Goal: Transaction & Acquisition: Purchase product/service

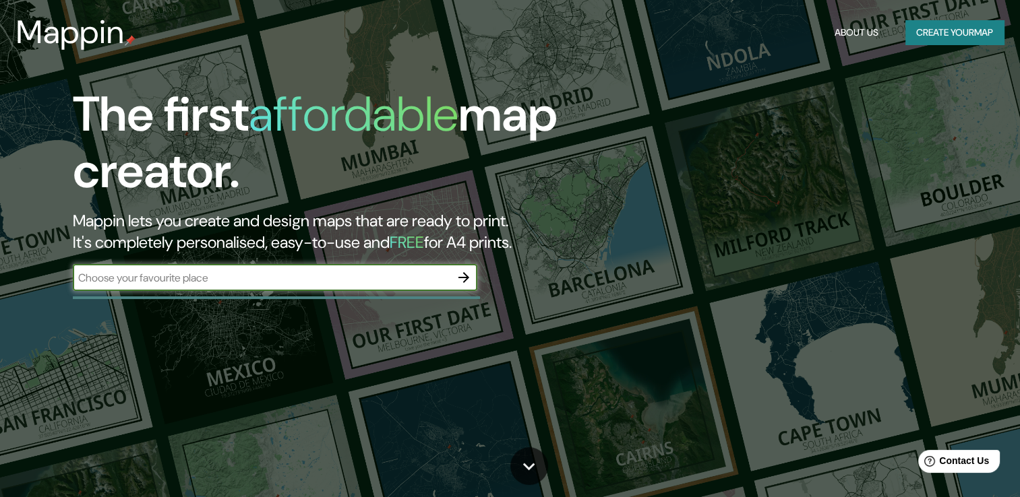
click at [472, 284] on button "button" at bounding box center [463, 277] width 27 height 27
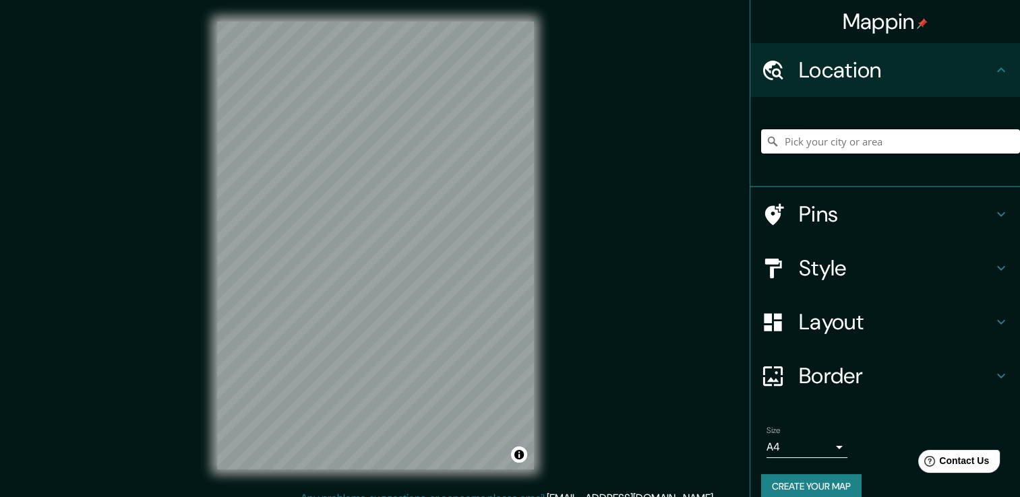
click at [846, 144] on input "Pick your city or area" at bounding box center [890, 141] width 259 height 24
click at [834, 217] on h4 "Pins" at bounding box center [896, 214] width 194 height 27
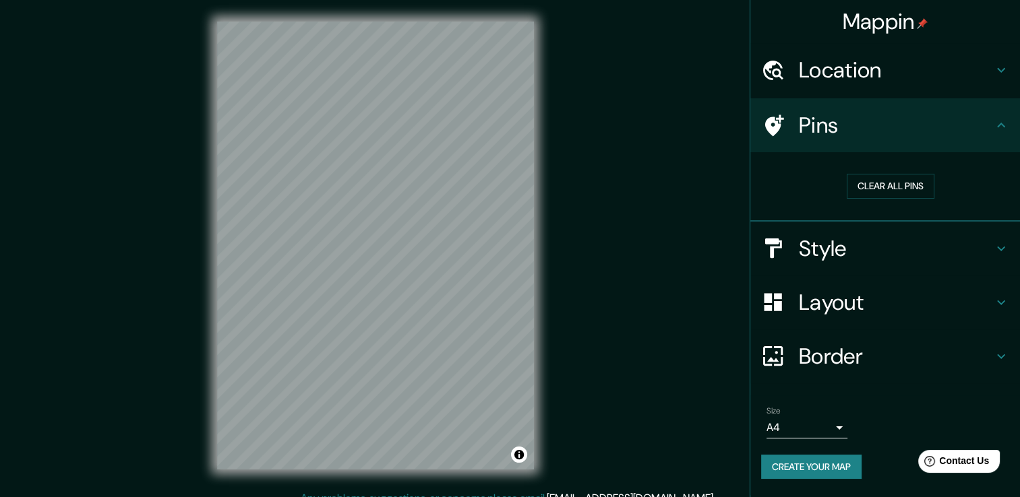
click at [905, 88] on div "Location" at bounding box center [885, 70] width 270 height 54
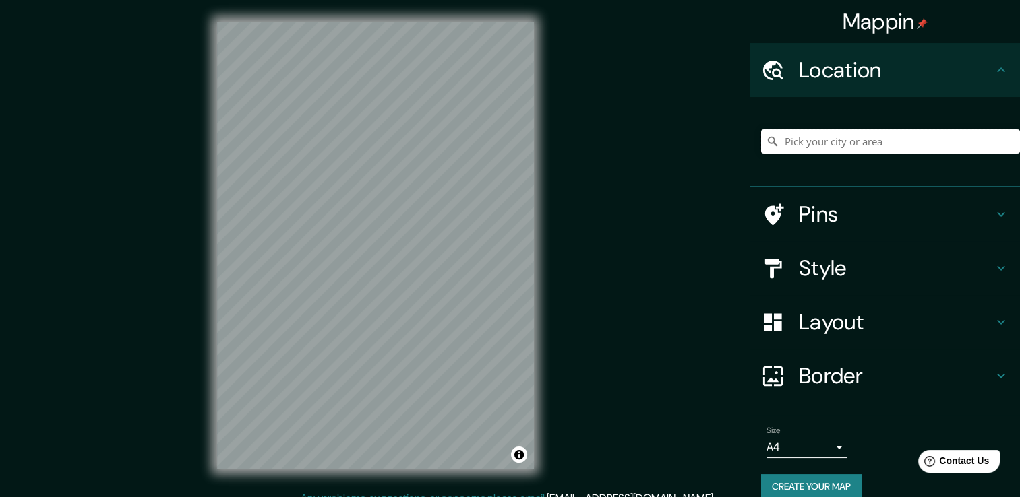
click at [800, 145] on input "Pick your city or area" at bounding box center [890, 141] width 259 height 24
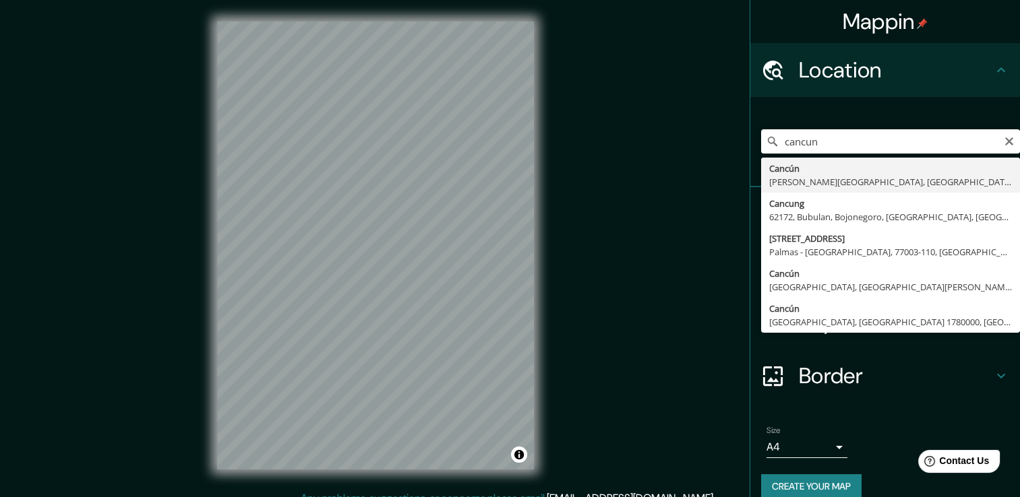
type input "Cancún, [PERSON_NAME][GEOGRAPHIC_DATA], [GEOGRAPHIC_DATA]"
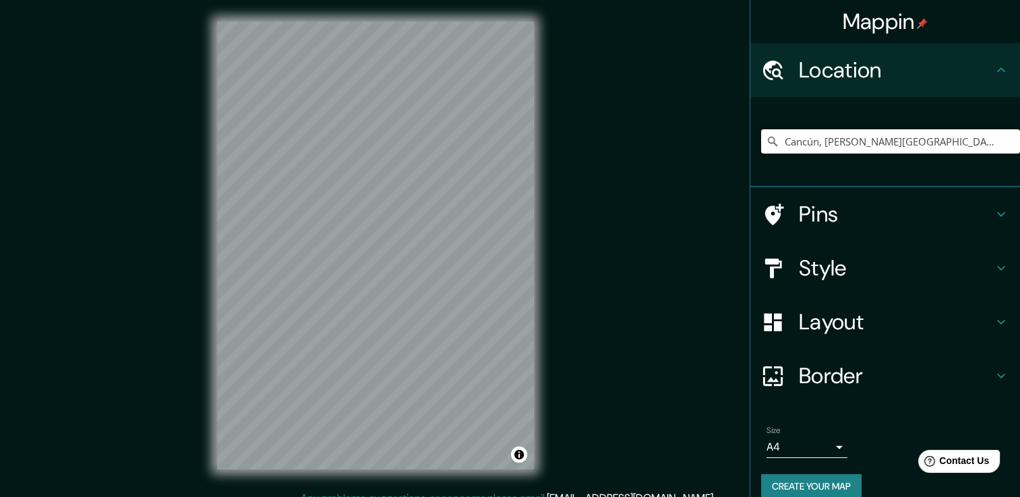
click at [822, 442] on body "Mappin Location [GEOGRAPHIC_DATA], [PERSON_NAME][GEOGRAPHIC_DATA], [GEOGRAPHIC_…" at bounding box center [510, 248] width 1020 height 497
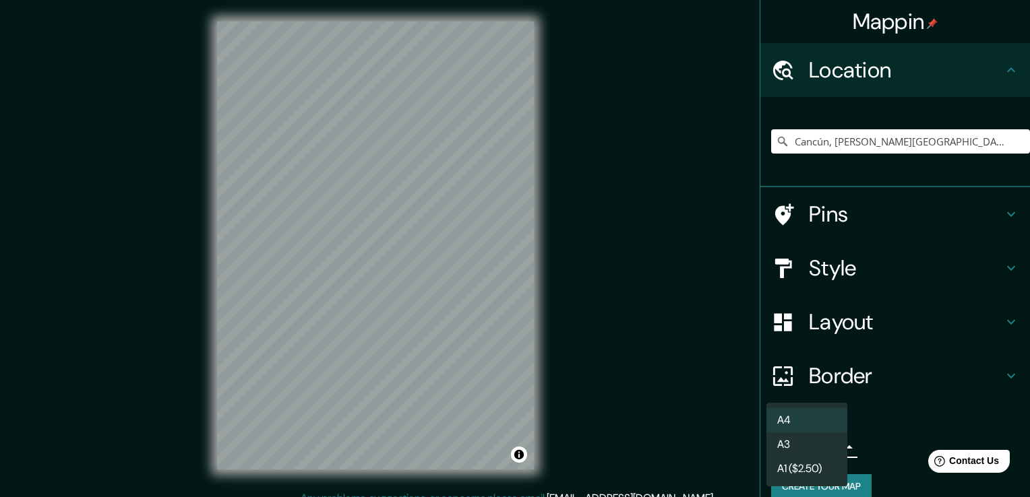
click at [868, 266] on div at bounding box center [515, 248] width 1030 height 497
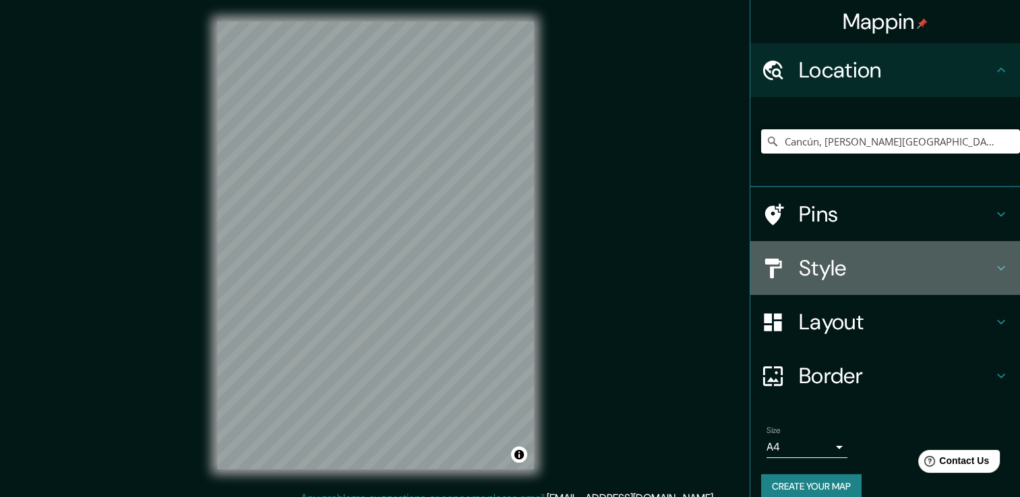
click at [891, 266] on h4 "Style" at bounding box center [896, 268] width 194 height 27
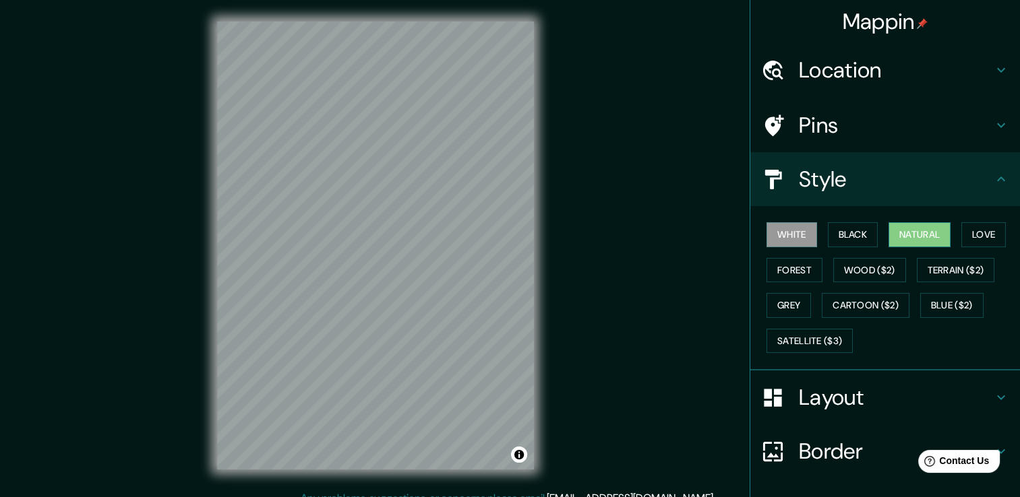
click at [938, 233] on button "Natural" at bounding box center [919, 234] width 62 height 25
click at [971, 233] on button "Love" at bounding box center [983, 234] width 44 height 25
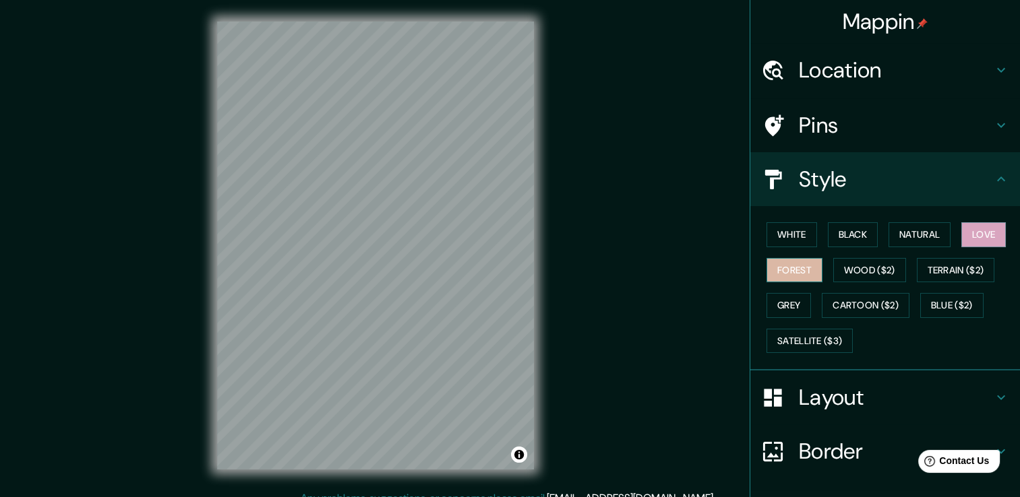
click at [778, 271] on button "Forest" at bounding box center [794, 270] width 56 height 25
click at [844, 271] on button "Wood ($2)" at bounding box center [869, 270] width 73 height 25
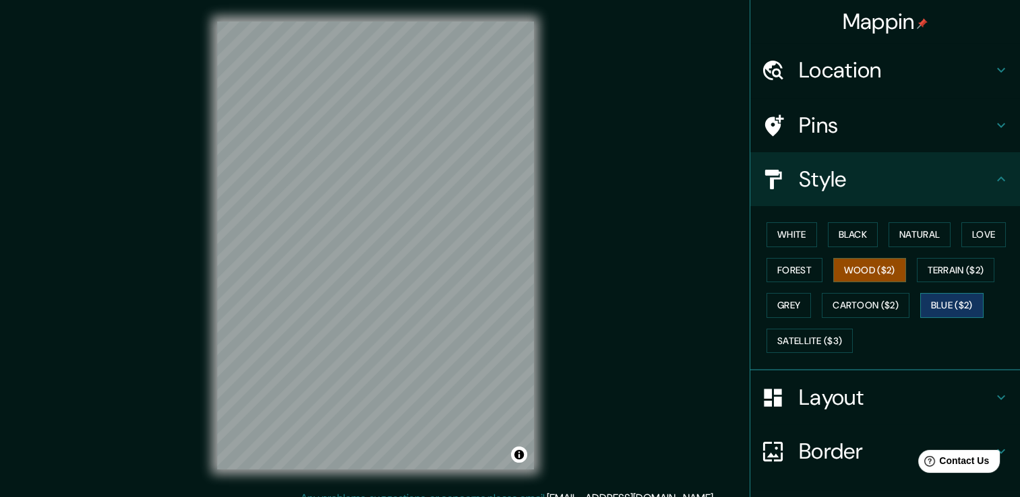
click at [936, 303] on button "Blue ($2)" at bounding box center [951, 305] width 63 height 25
click at [784, 303] on button "Grey" at bounding box center [788, 305] width 44 height 25
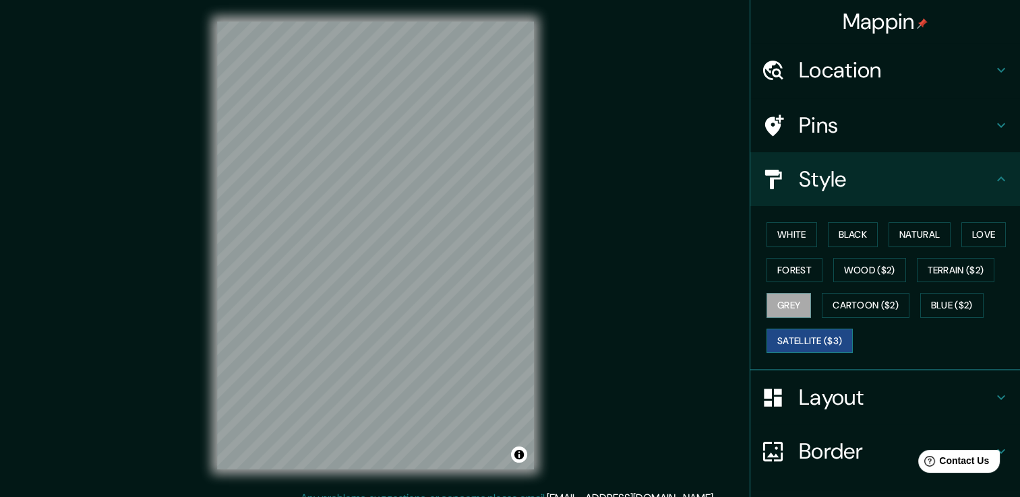
click at [790, 336] on button "Satellite ($3)" at bounding box center [809, 341] width 86 height 25
click at [938, 268] on button "Terrain ($2)" at bounding box center [956, 270] width 78 height 25
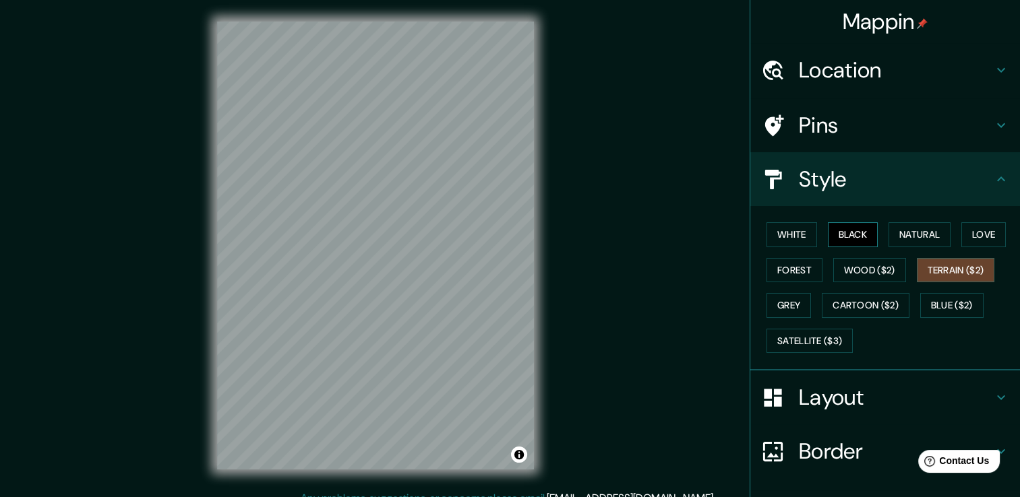
click at [852, 229] on button "Black" at bounding box center [853, 234] width 51 height 25
click at [898, 228] on button "Natural" at bounding box center [919, 234] width 62 height 25
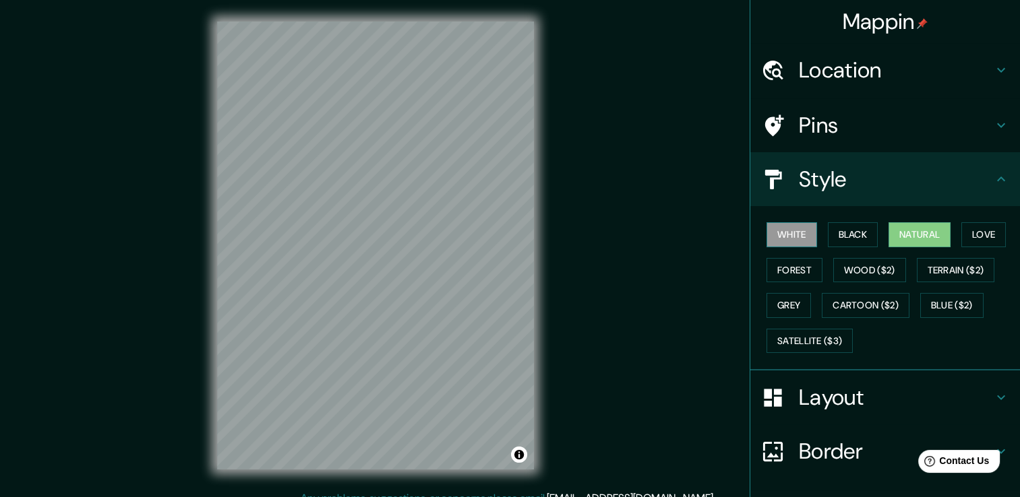
click at [775, 231] on button "White" at bounding box center [791, 234] width 51 height 25
click at [790, 260] on button "Forest" at bounding box center [794, 270] width 56 height 25
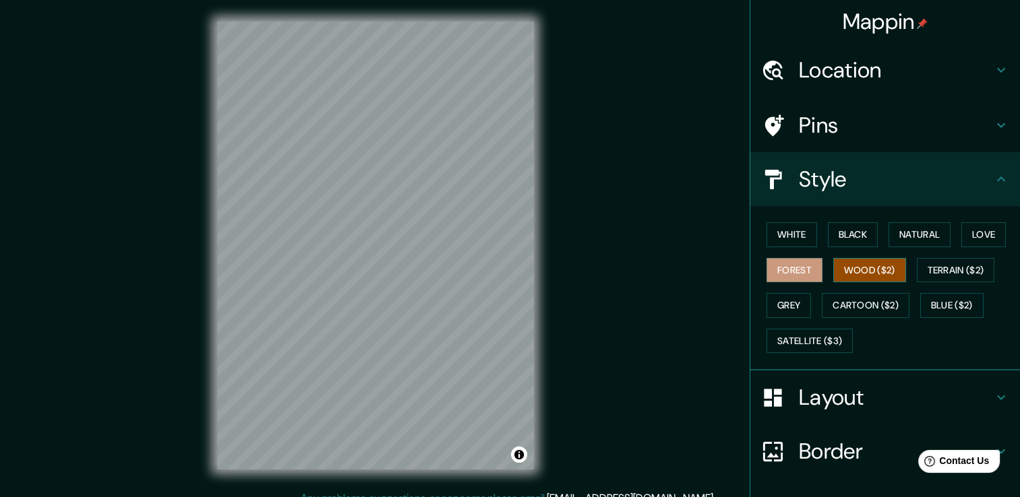
click at [846, 267] on button "Wood ($2)" at bounding box center [869, 270] width 73 height 25
click at [988, 236] on button "Love" at bounding box center [983, 234] width 44 height 25
click at [872, 264] on button "Wood ($2)" at bounding box center [869, 270] width 73 height 25
click at [784, 268] on button "Forest" at bounding box center [794, 270] width 56 height 25
click at [985, 279] on button "Terrain ($2)" at bounding box center [956, 270] width 78 height 25
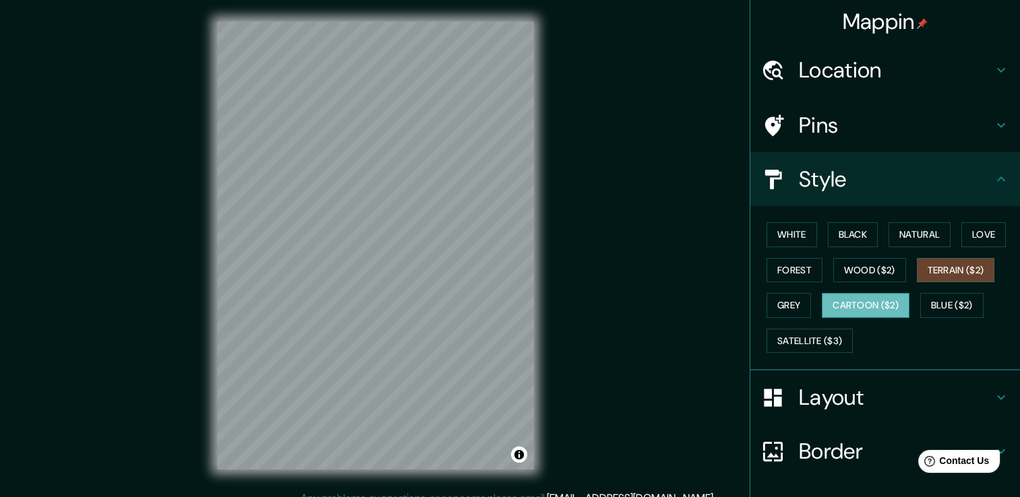
click at [849, 298] on button "Cartoon ($2)" at bounding box center [866, 305] width 88 height 25
click at [791, 305] on button "Grey" at bounding box center [788, 305] width 44 height 25
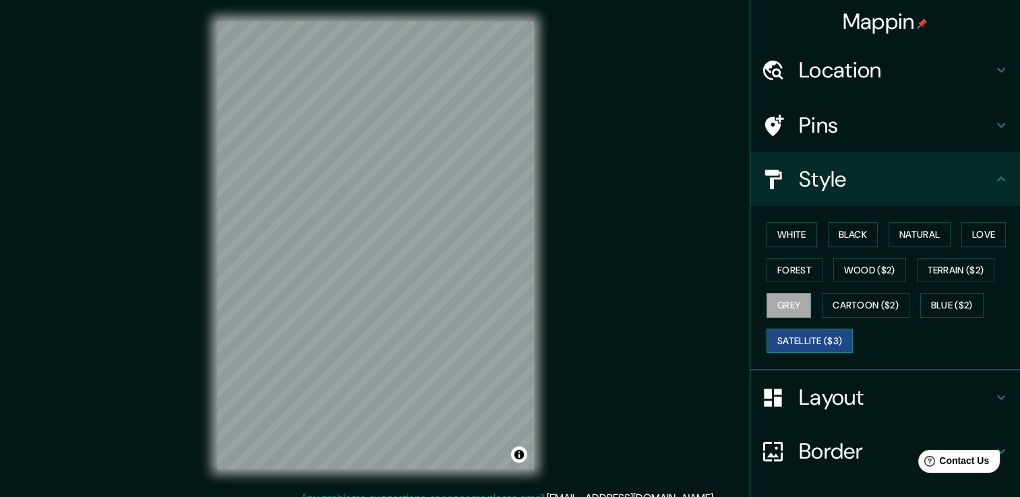
click at [825, 342] on button "Satellite ($3)" at bounding box center [809, 341] width 86 height 25
click at [963, 295] on button "Blue ($2)" at bounding box center [951, 305] width 63 height 25
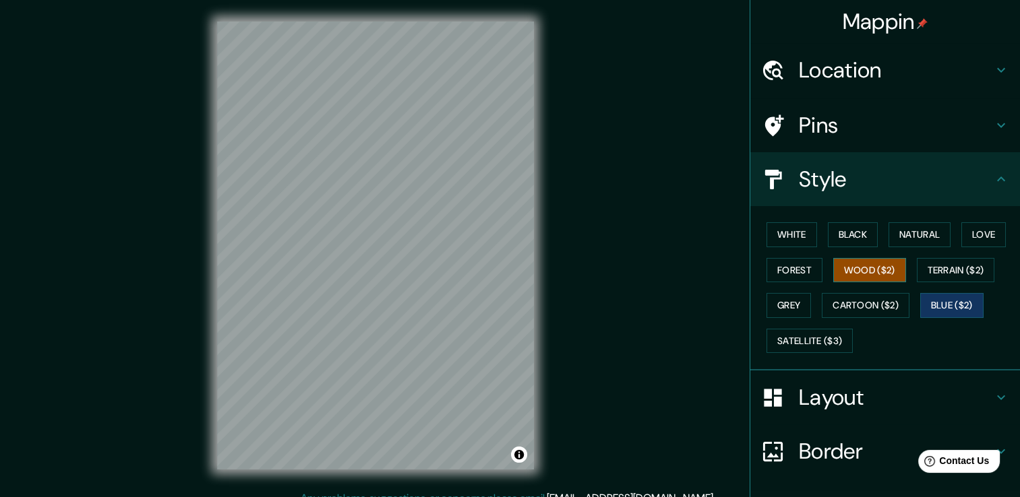
click at [859, 271] on button "Wood ($2)" at bounding box center [869, 270] width 73 height 25
click at [799, 273] on button "Forest" at bounding box center [794, 270] width 56 height 25
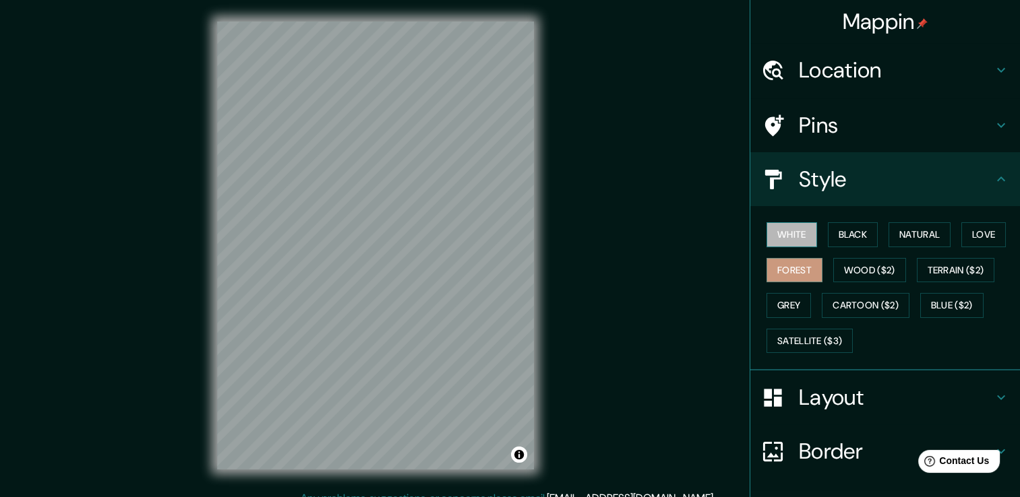
click at [778, 239] on button "White" at bounding box center [791, 234] width 51 height 25
click at [843, 235] on button "Black" at bounding box center [853, 234] width 51 height 25
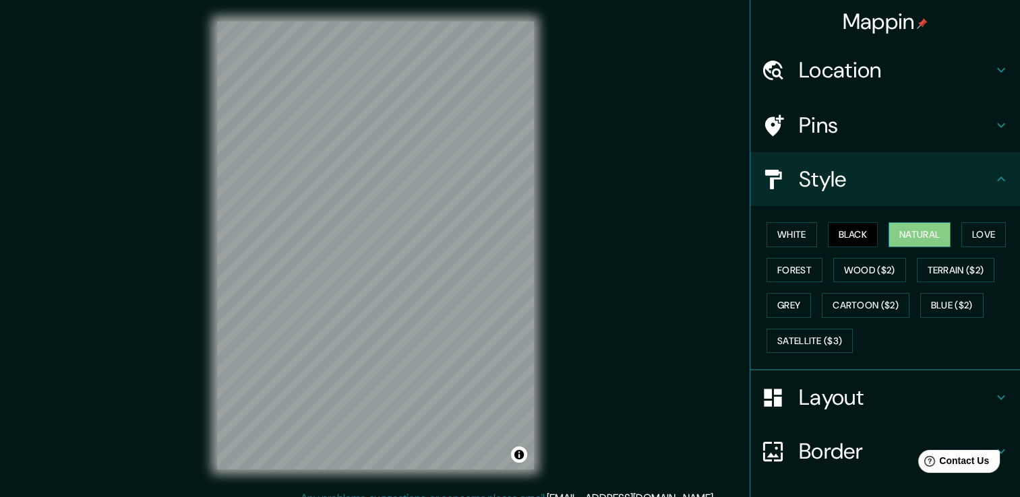
click at [919, 235] on button "Natural" at bounding box center [919, 234] width 62 height 25
click at [852, 228] on button "Black" at bounding box center [853, 234] width 51 height 25
click at [787, 237] on button "White" at bounding box center [791, 234] width 51 height 25
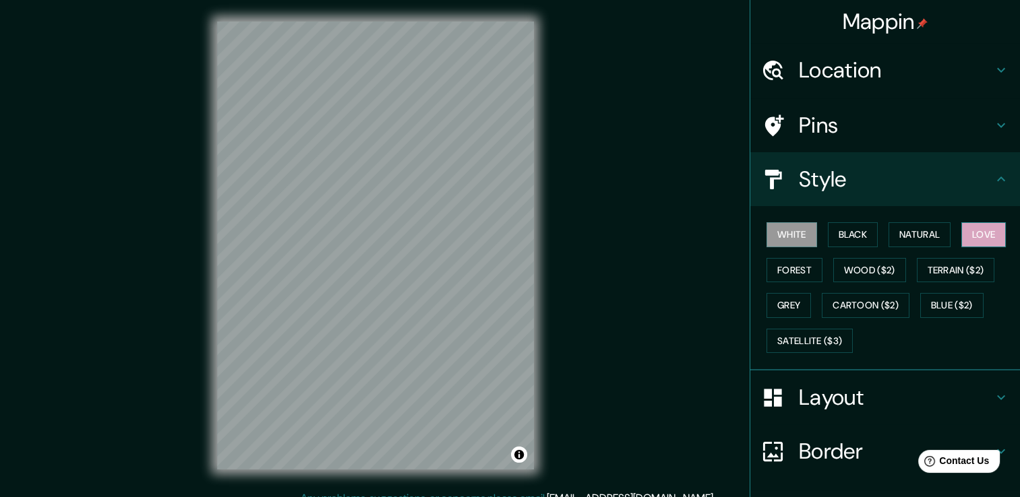
click at [971, 233] on button "Love" at bounding box center [983, 234] width 44 height 25
click at [897, 414] on div "Layout" at bounding box center [885, 398] width 270 height 54
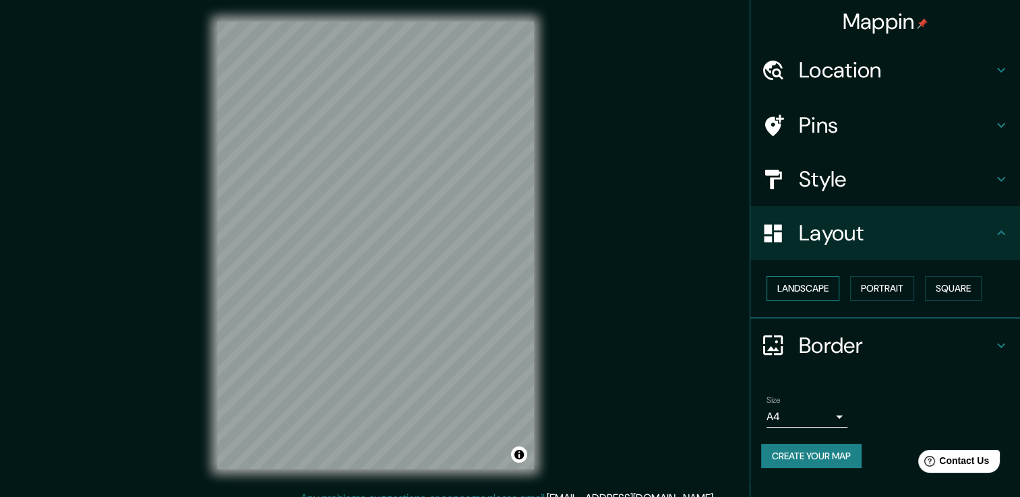
click at [823, 295] on button "Landscape" at bounding box center [802, 288] width 73 height 25
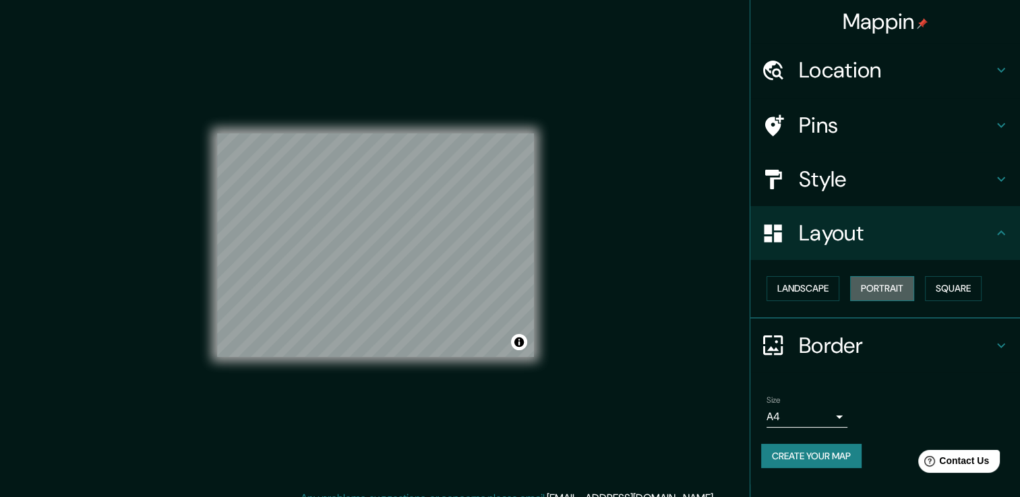
click at [887, 284] on button "Portrait" at bounding box center [882, 288] width 64 height 25
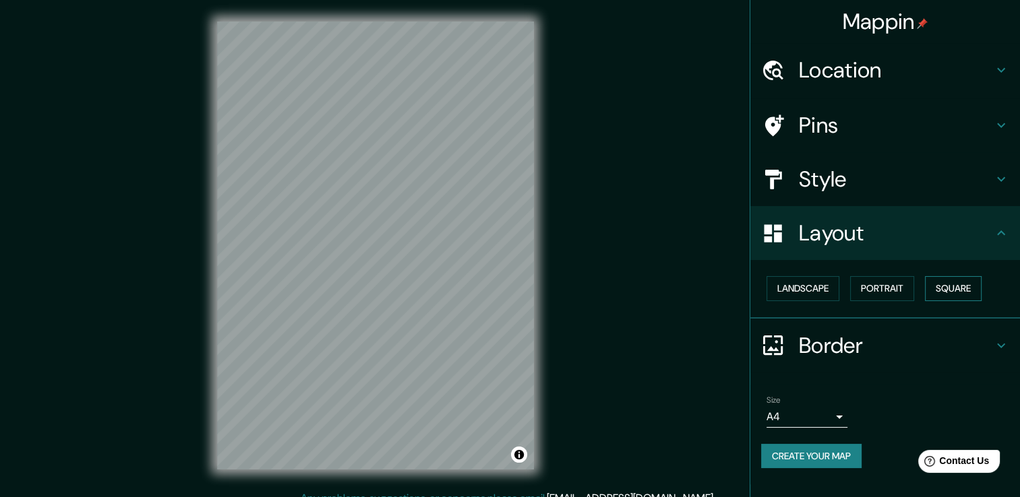
click at [952, 284] on button "Square" at bounding box center [953, 288] width 57 height 25
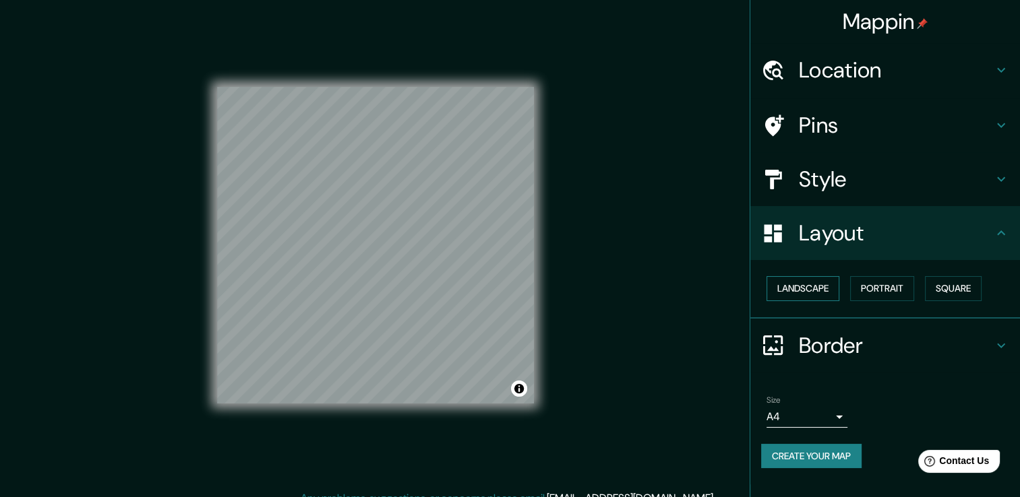
click at [797, 288] on button "Landscape" at bounding box center [802, 288] width 73 height 25
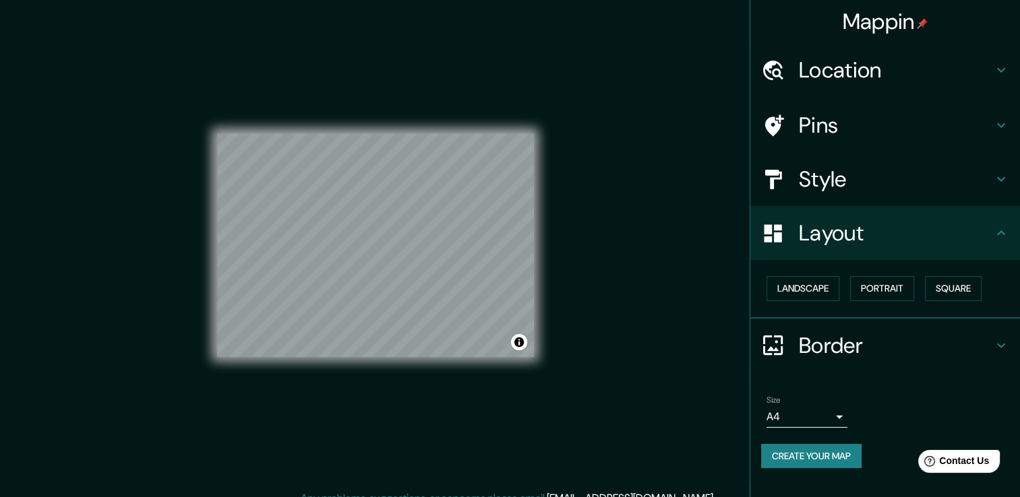
click at [849, 166] on h4 "Style" at bounding box center [896, 179] width 194 height 27
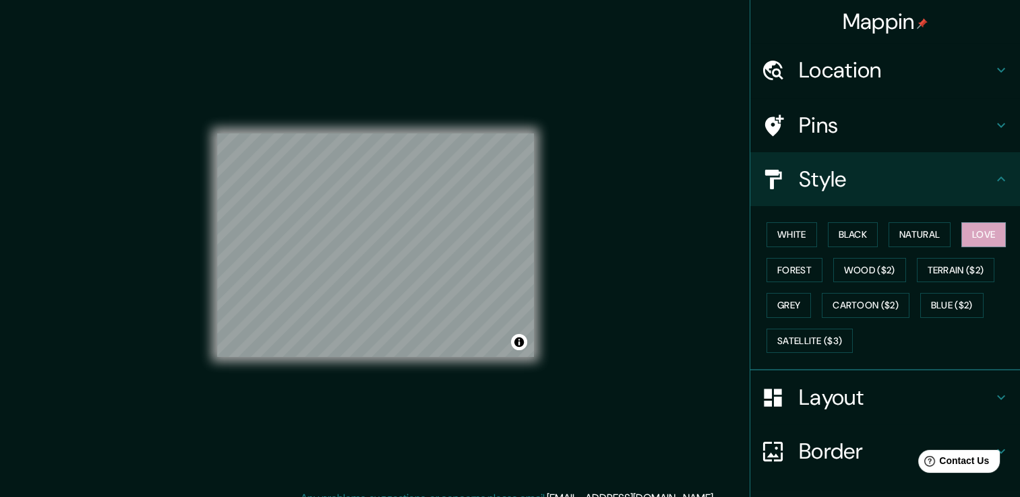
click at [849, 109] on div "Pins" at bounding box center [885, 125] width 270 height 54
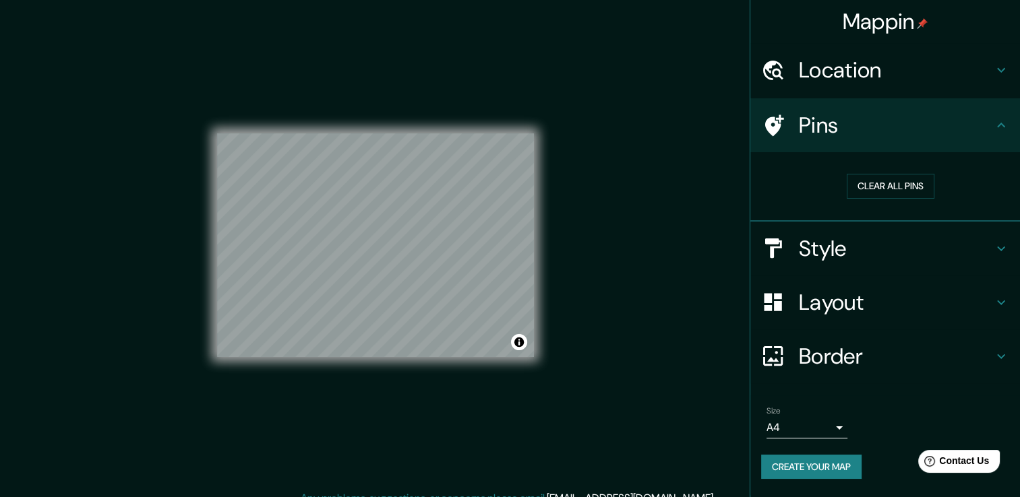
click at [874, 69] on h4 "Location" at bounding box center [896, 70] width 194 height 27
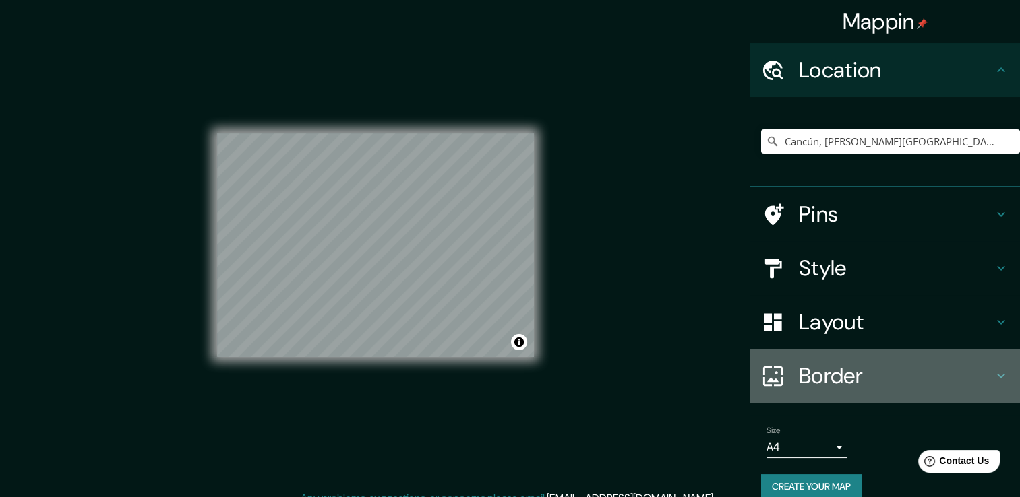
click at [937, 386] on h4 "Border" at bounding box center [896, 376] width 194 height 27
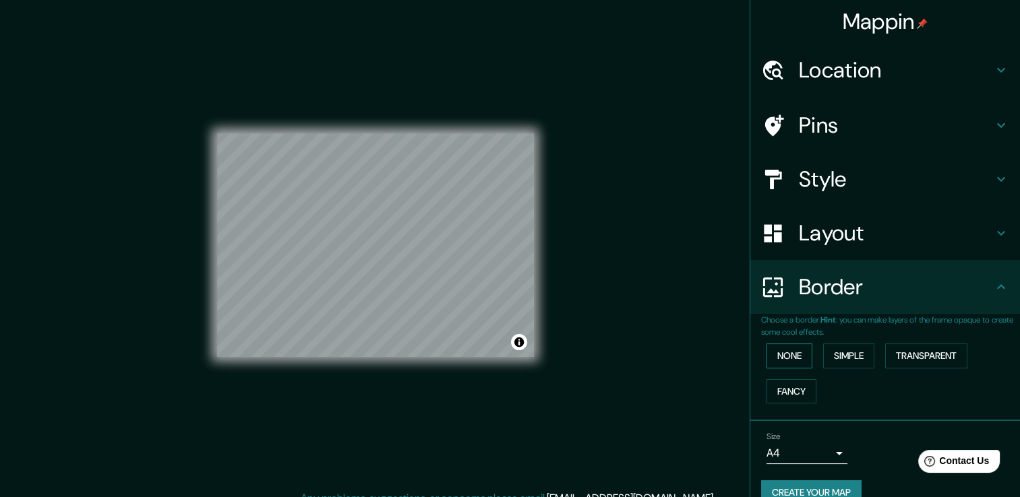
click at [776, 358] on button "None" at bounding box center [789, 356] width 46 height 25
click at [813, 355] on div "None Simple Transparent Fancy" at bounding box center [890, 373] width 259 height 71
click at [833, 357] on button "Simple" at bounding box center [848, 356] width 51 height 25
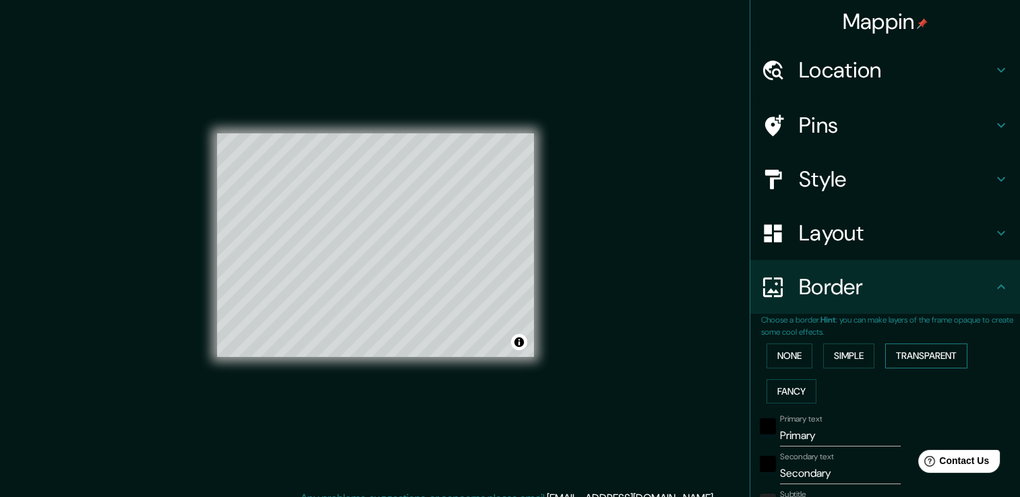
click at [927, 357] on button "Transparent" at bounding box center [926, 356] width 82 height 25
click at [783, 388] on button "Fancy" at bounding box center [791, 391] width 50 height 25
click at [782, 360] on button "None" at bounding box center [789, 356] width 46 height 25
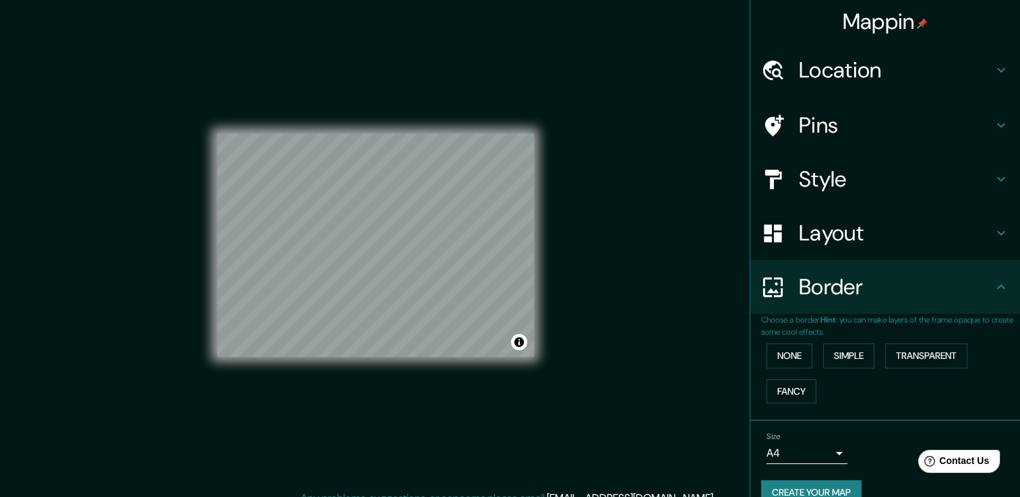
click at [921, 244] on h4 "Layout" at bounding box center [896, 233] width 194 height 27
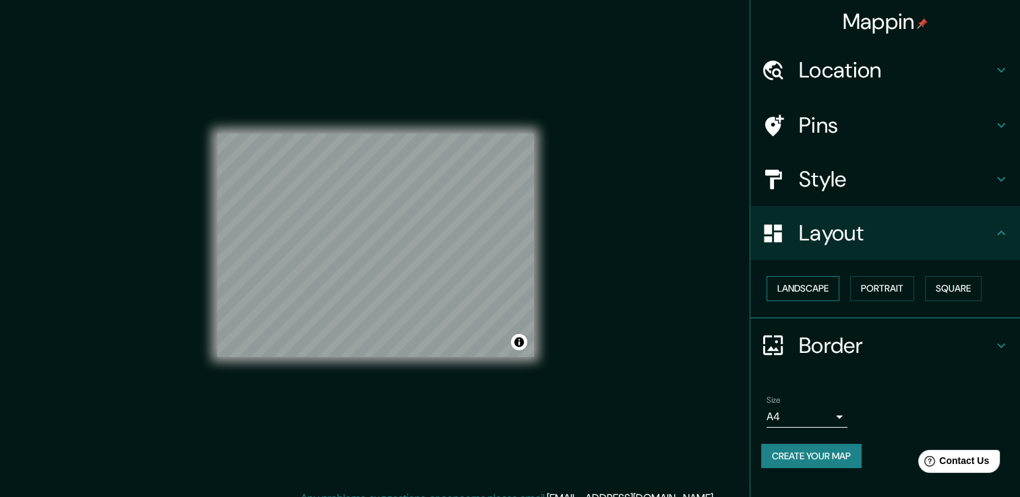
click at [803, 290] on button "Landscape" at bounding box center [802, 288] width 73 height 25
click at [884, 286] on button "Portrait" at bounding box center [882, 288] width 64 height 25
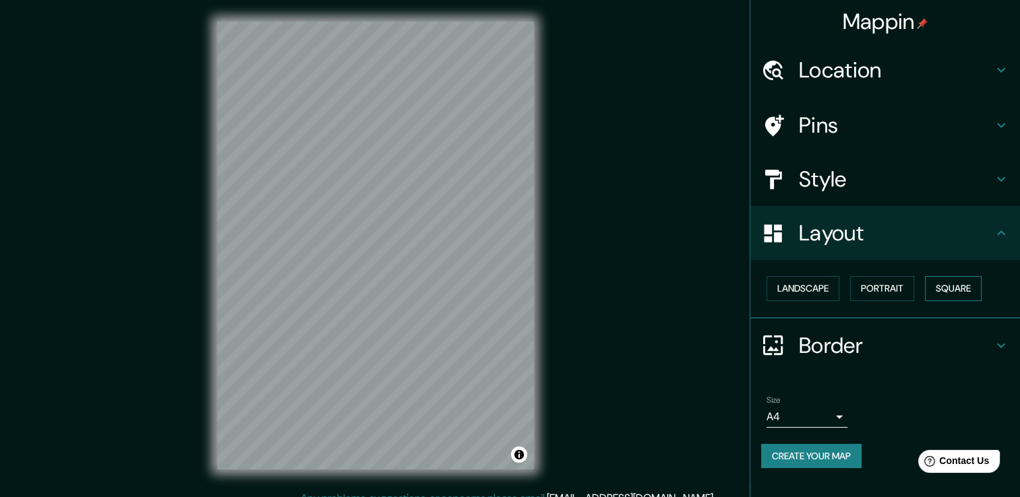
click at [955, 286] on button "Square" at bounding box center [953, 288] width 57 height 25
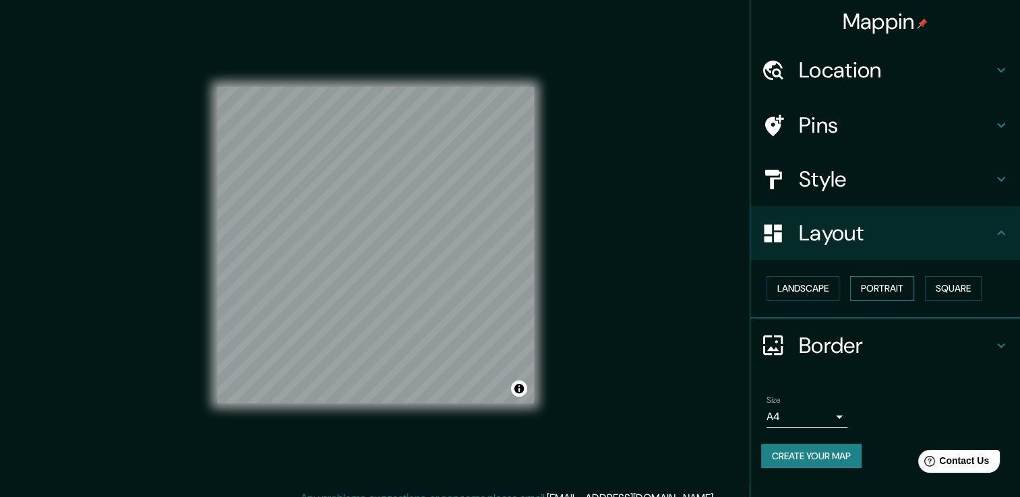
click at [887, 287] on button "Portrait" at bounding box center [882, 288] width 64 height 25
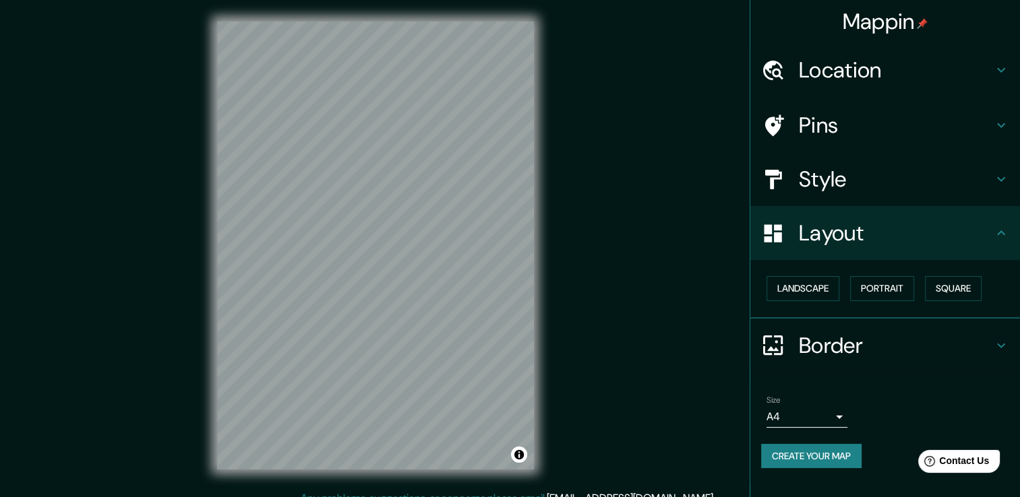
click at [855, 177] on h4 "Style" at bounding box center [896, 179] width 194 height 27
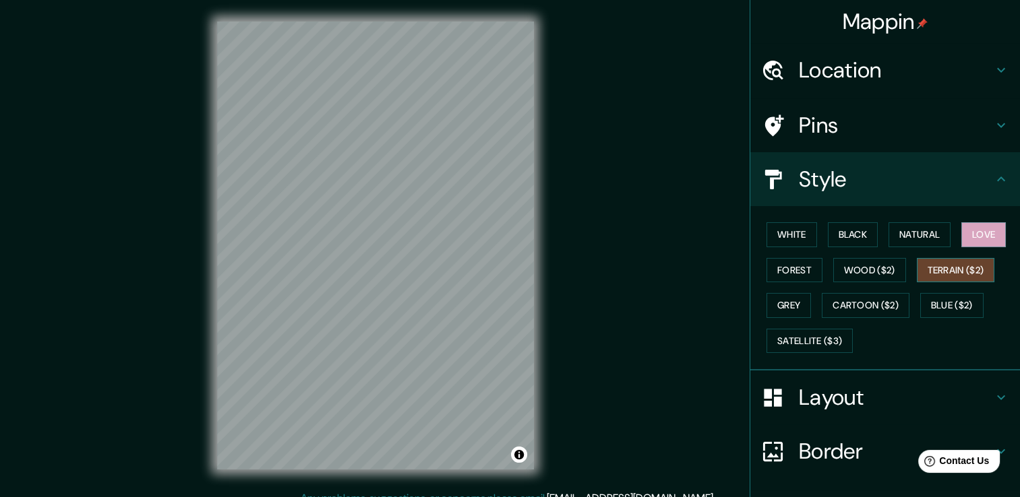
click at [960, 266] on button "Terrain ($2)" at bounding box center [956, 270] width 78 height 25
click at [948, 295] on button "Blue ($2)" at bounding box center [951, 305] width 63 height 25
click at [961, 233] on button "Love" at bounding box center [983, 234] width 44 height 25
click at [846, 68] on h4 "Location" at bounding box center [896, 70] width 194 height 27
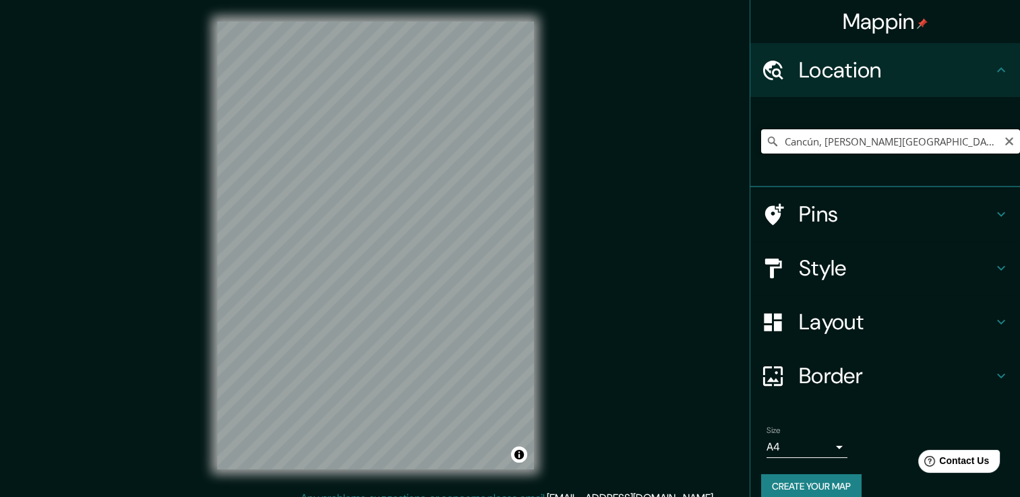
click at [859, 146] on input "Cancún, [PERSON_NAME][GEOGRAPHIC_DATA], [GEOGRAPHIC_DATA]" at bounding box center [890, 141] width 259 height 24
click at [1004, 140] on icon "Clear" at bounding box center [1009, 141] width 11 height 11
paste input "[STREET_ADDRESS][PERSON_NAME]"
type input "[GEOGRAPHIC_DATA][PERSON_NAME], [GEOGRAPHIC_DATA]"
click at [865, 219] on h4 "Pins" at bounding box center [896, 214] width 194 height 27
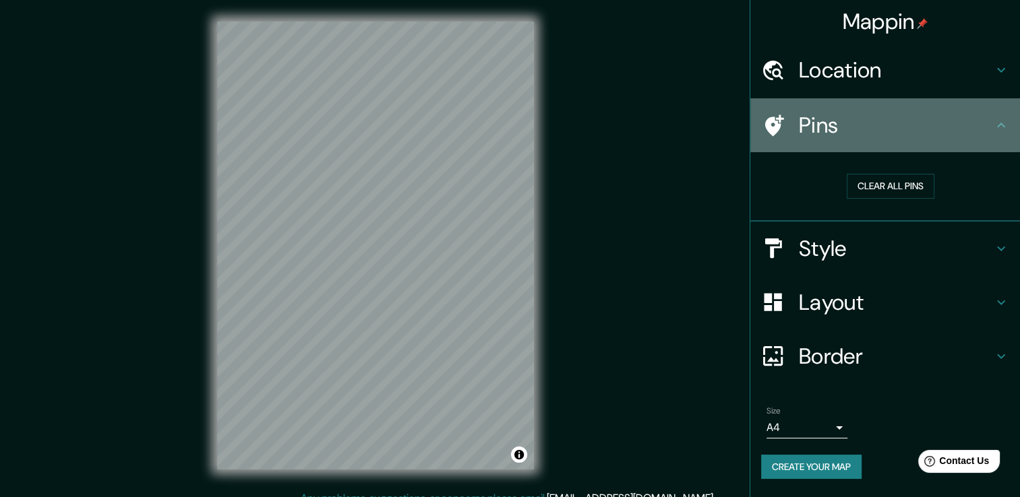
click at [876, 116] on h4 "Pins" at bounding box center [896, 125] width 194 height 27
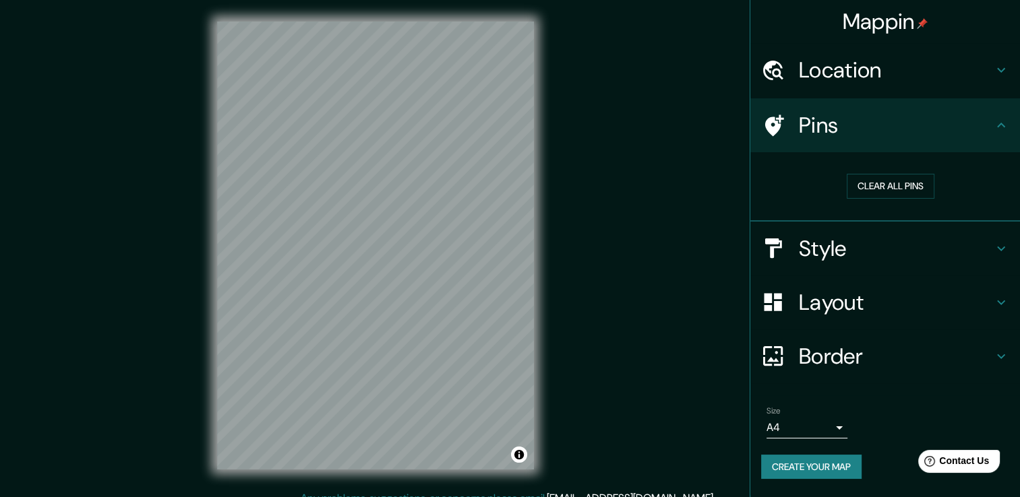
click at [893, 301] on h4 "Layout" at bounding box center [896, 302] width 194 height 27
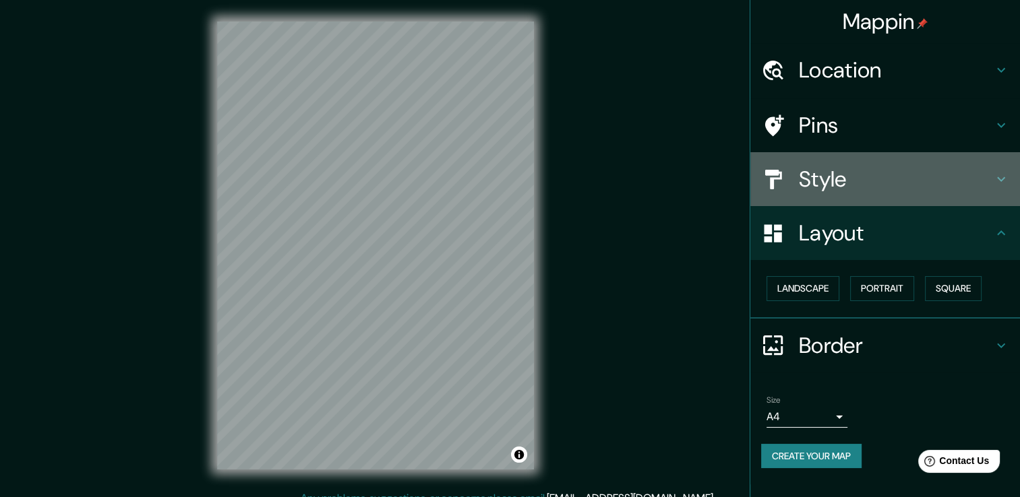
click at [888, 182] on h4 "Style" at bounding box center [896, 179] width 194 height 27
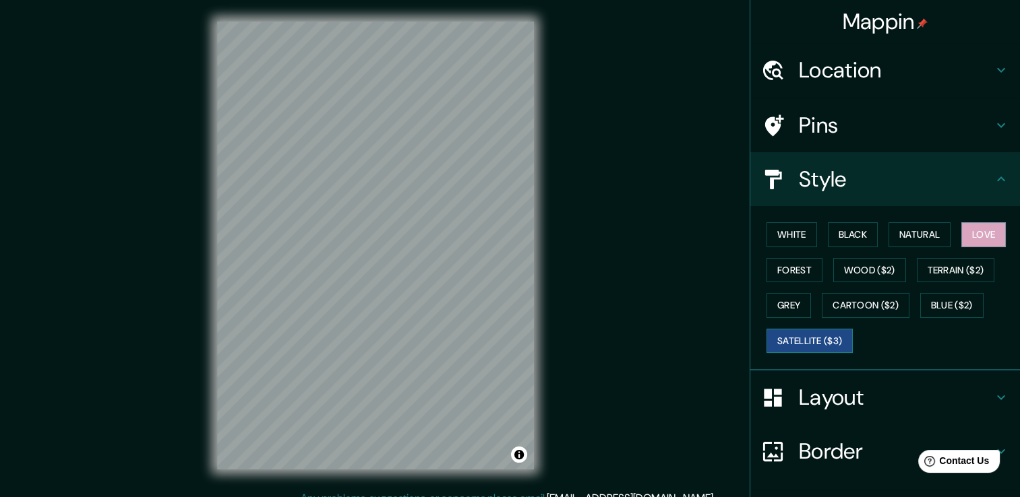
click at [811, 334] on button "Satellite ($3)" at bounding box center [809, 341] width 86 height 25
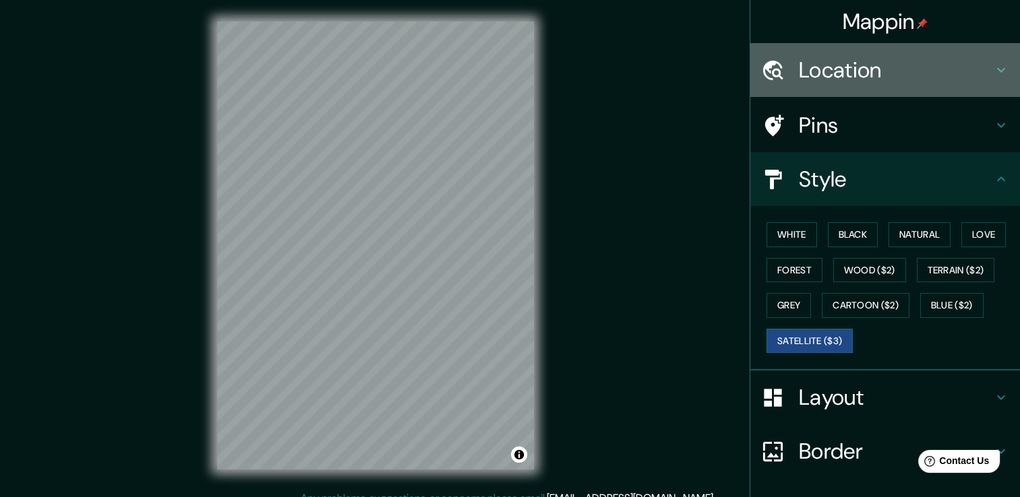
click at [887, 55] on div "Location" at bounding box center [885, 70] width 270 height 54
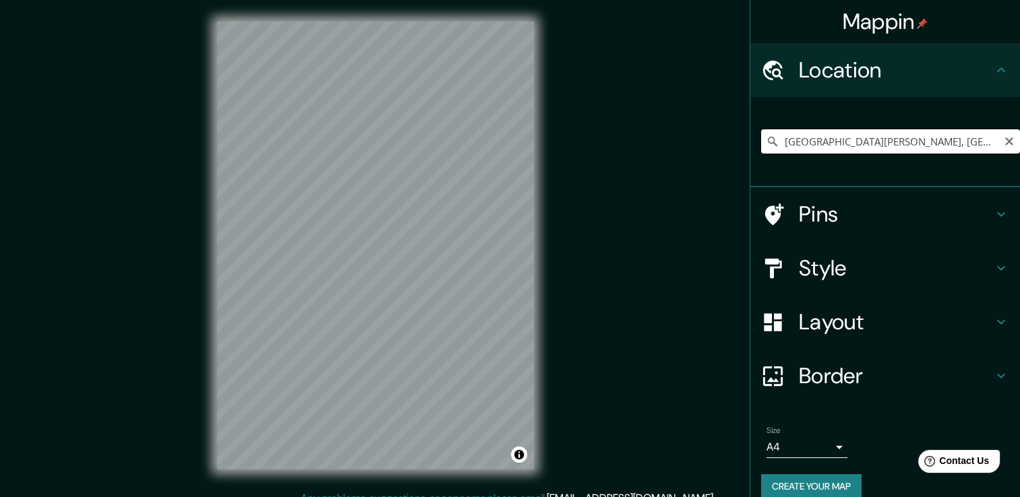
click at [949, 140] on input "[GEOGRAPHIC_DATA][PERSON_NAME], [GEOGRAPHIC_DATA]" at bounding box center [890, 141] width 259 height 24
